Goal: Entertainment & Leisure: Consume media (video, audio)

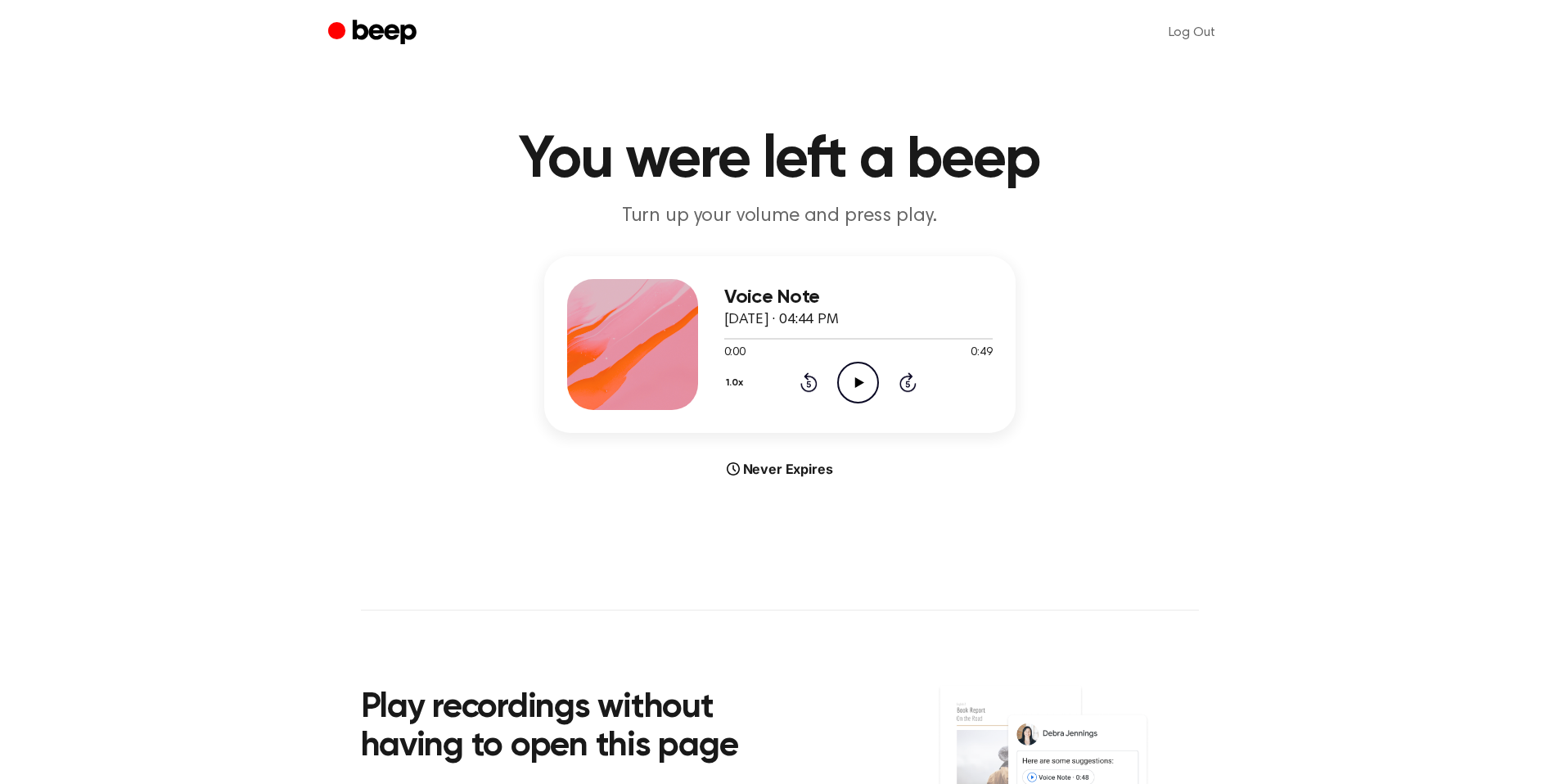
click at [851, 393] on icon "Play Audio" at bounding box center [857, 382] width 42 height 42
click at [858, 381] on icon "Pause Audio" at bounding box center [857, 382] width 42 height 42
click at [845, 385] on icon "Play Audio" at bounding box center [857, 382] width 42 height 42
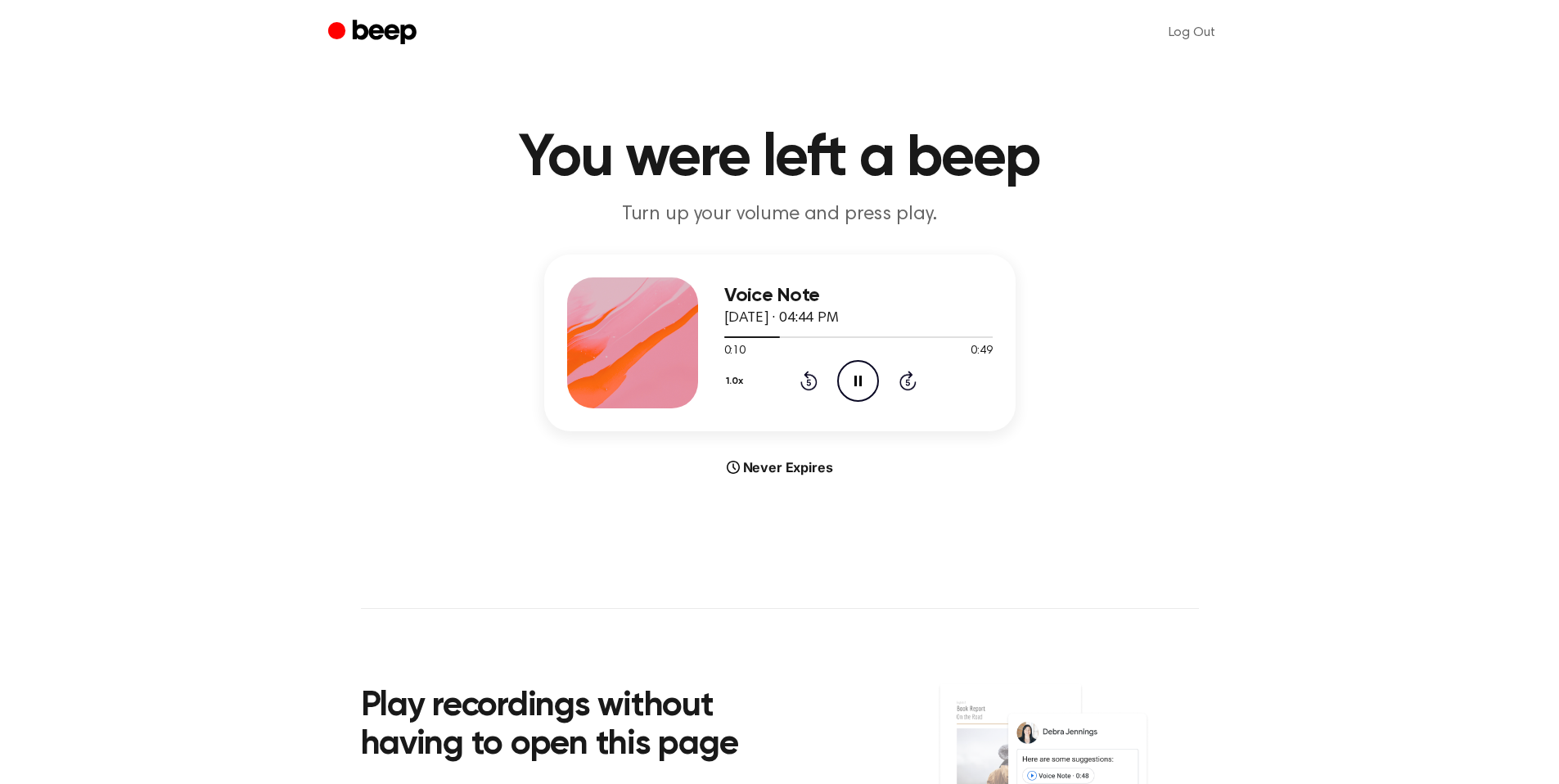
scroll to position [3, 0]
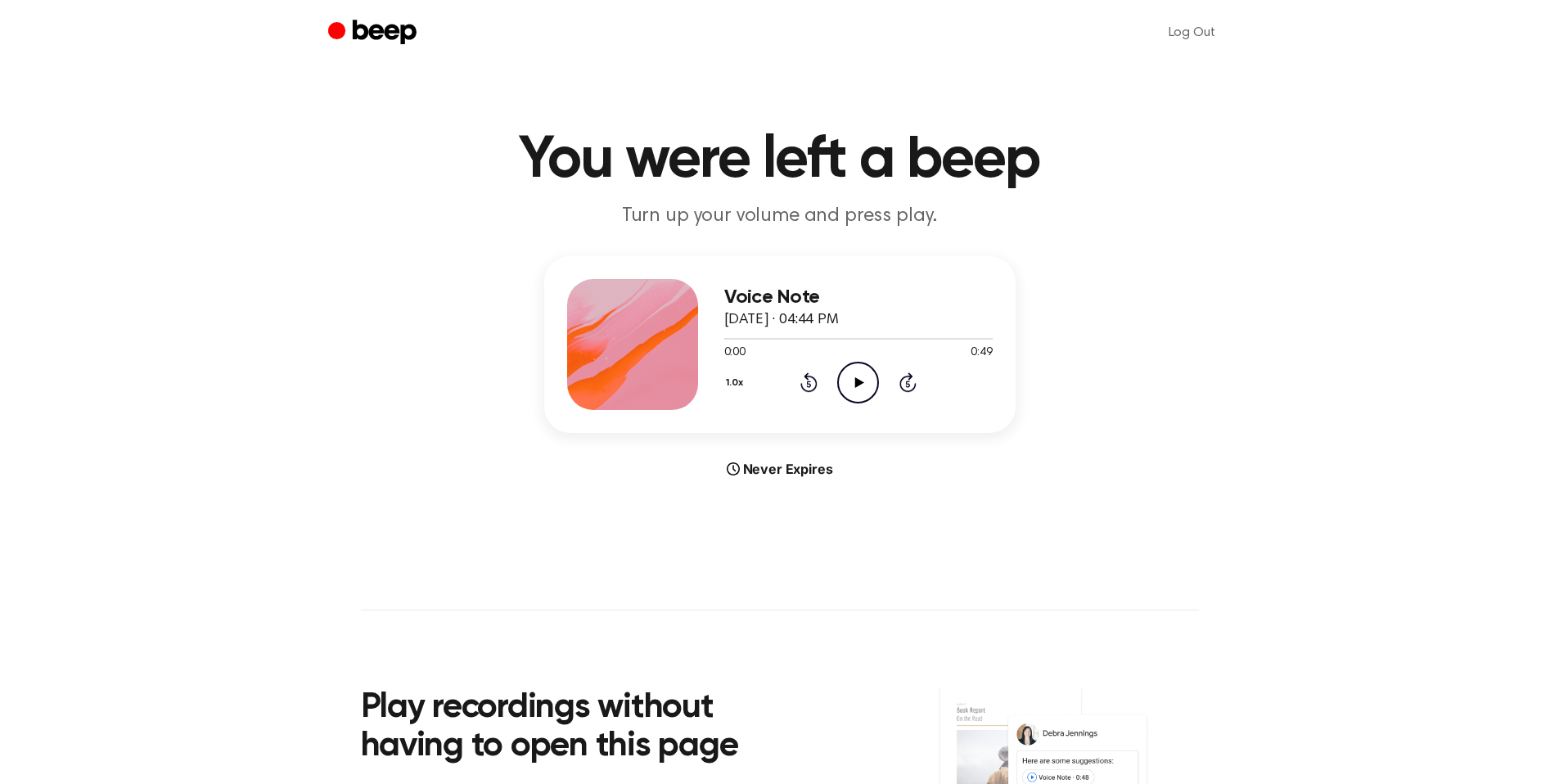
click at [845, 380] on icon "Play Audio" at bounding box center [857, 382] width 42 height 42
click at [865, 380] on icon "Pause Audio" at bounding box center [857, 382] width 42 height 42
click at [842, 378] on icon "Play Audio" at bounding box center [857, 382] width 42 height 42
click at [862, 381] on icon "Pause Audio" at bounding box center [857, 382] width 42 height 42
click at [862, 381] on icon at bounding box center [859, 383] width 9 height 11
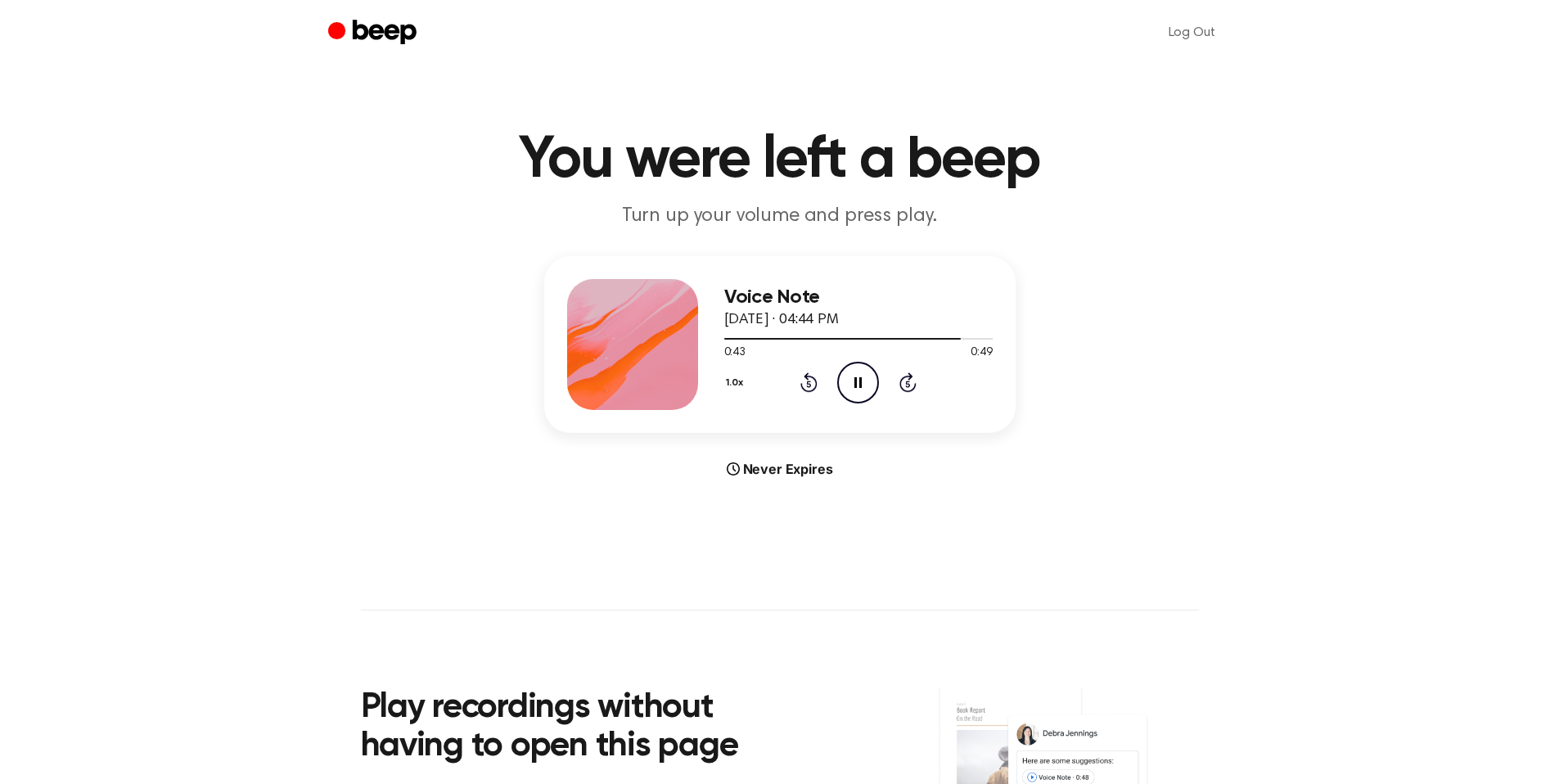
click at [862, 381] on icon "Pause Audio" at bounding box center [857, 382] width 42 height 42
